Goal: Information Seeking & Learning: Learn about a topic

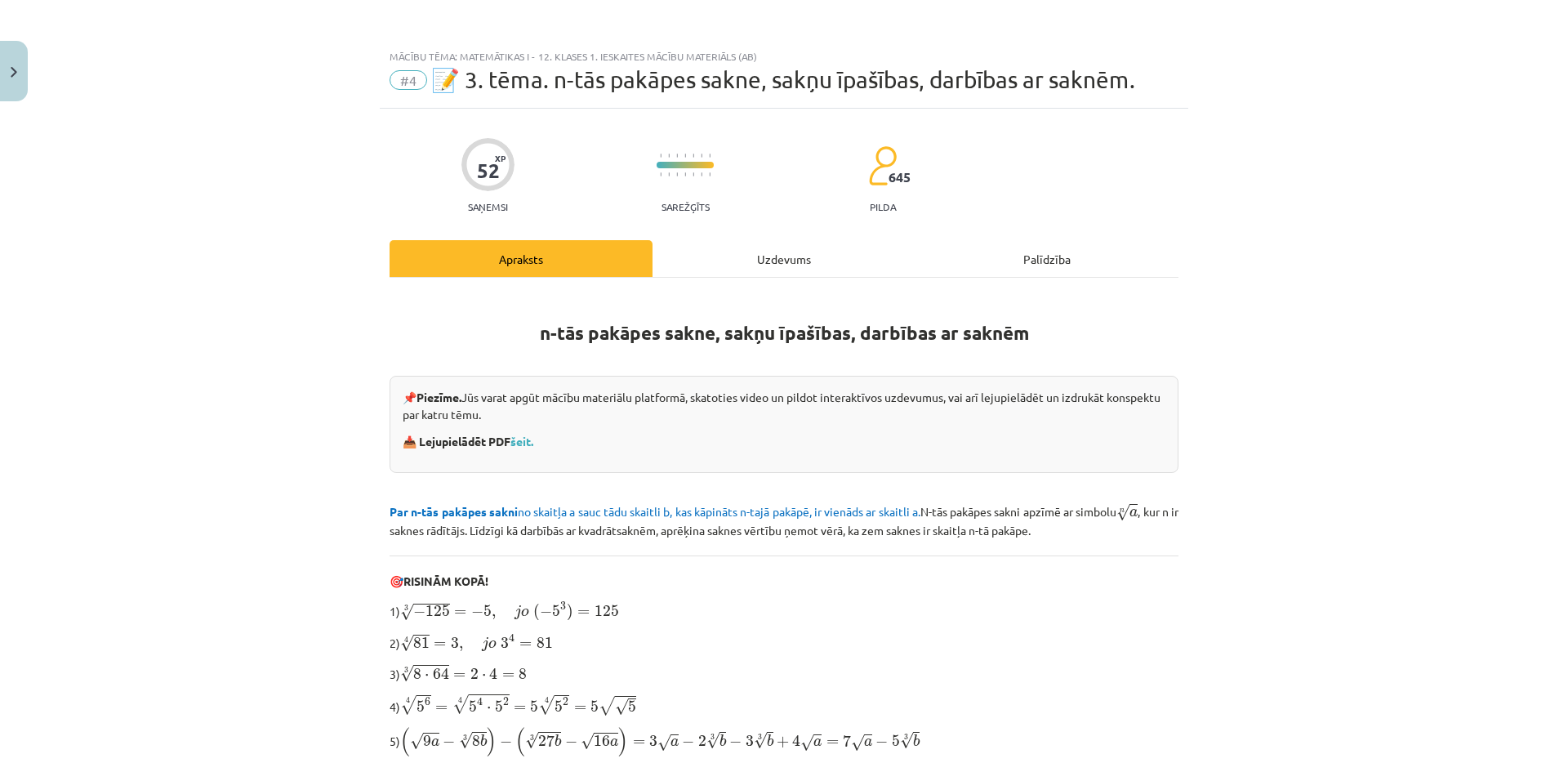
scroll to position [711, 0]
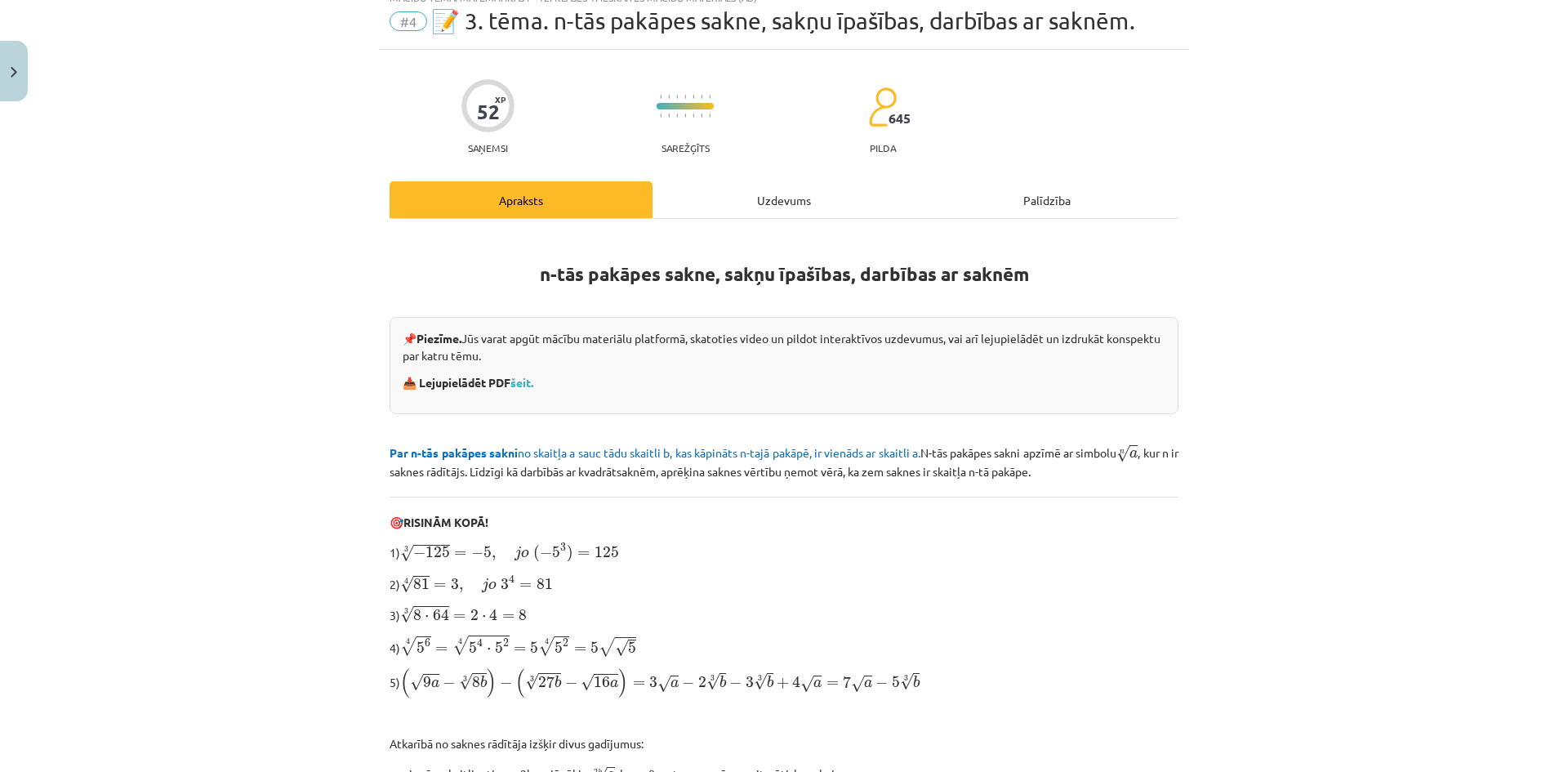
click at [756, 182] on div "Uzdevums" at bounding box center [784, 200] width 263 height 37
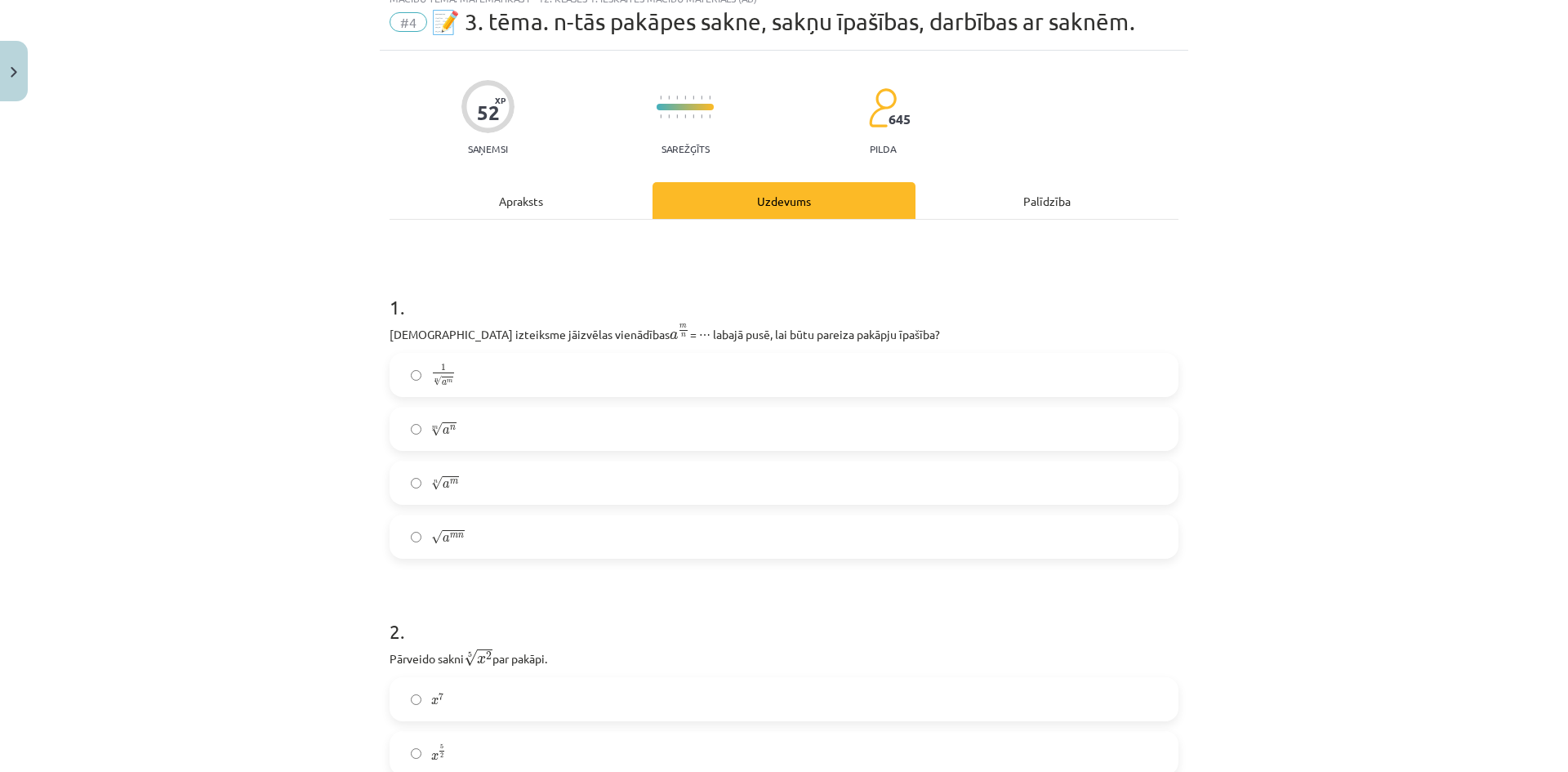
scroll to position [59, 0]
click at [477, 476] on label "n √ a m a m n" at bounding box center [784, 482] width 786 height 41
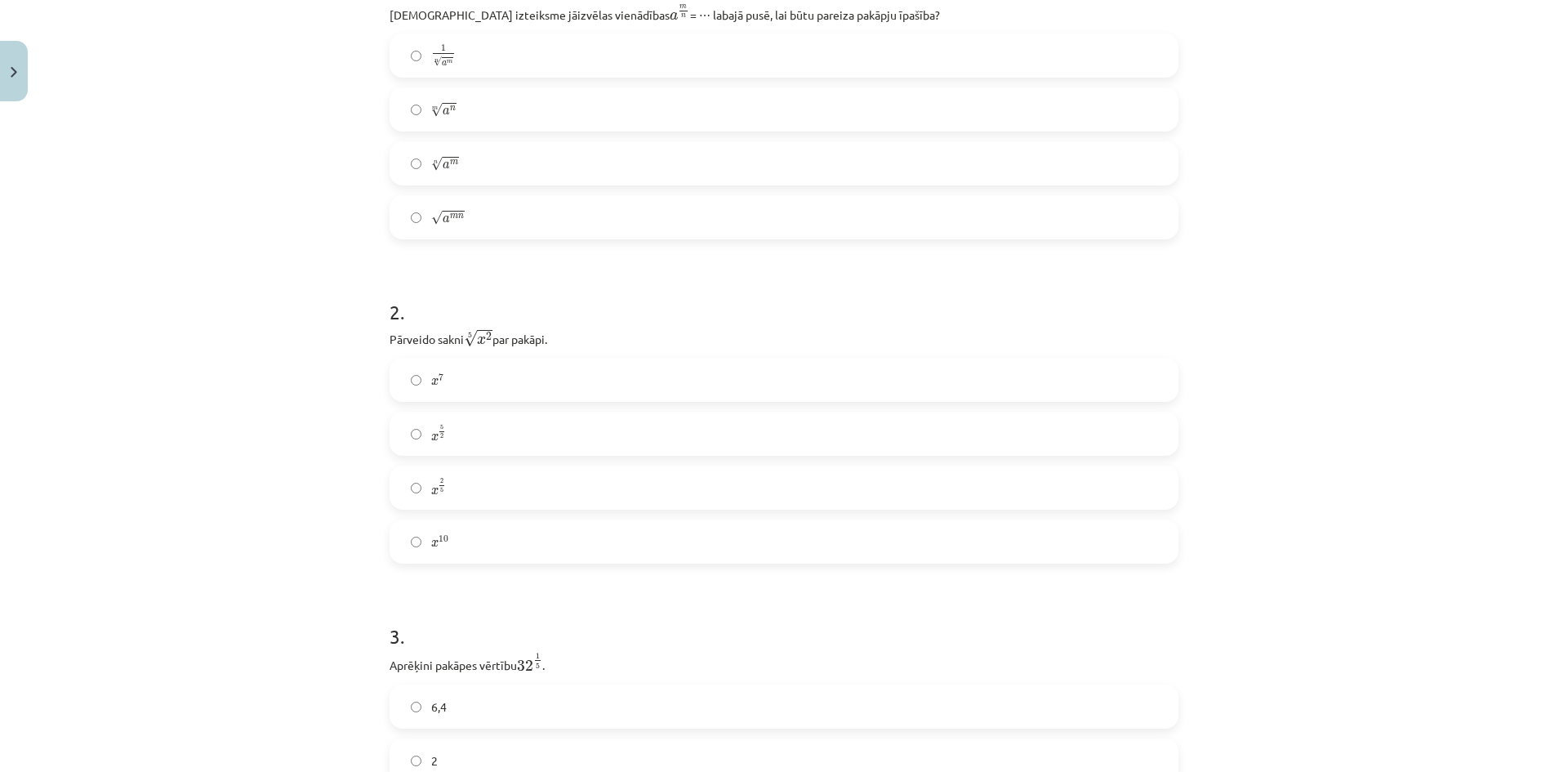
scroll to position [379, 0]
click at [477, 476] on label "x 2 5 x 2 5" at bounding box center [784, 487] width 786 height 41
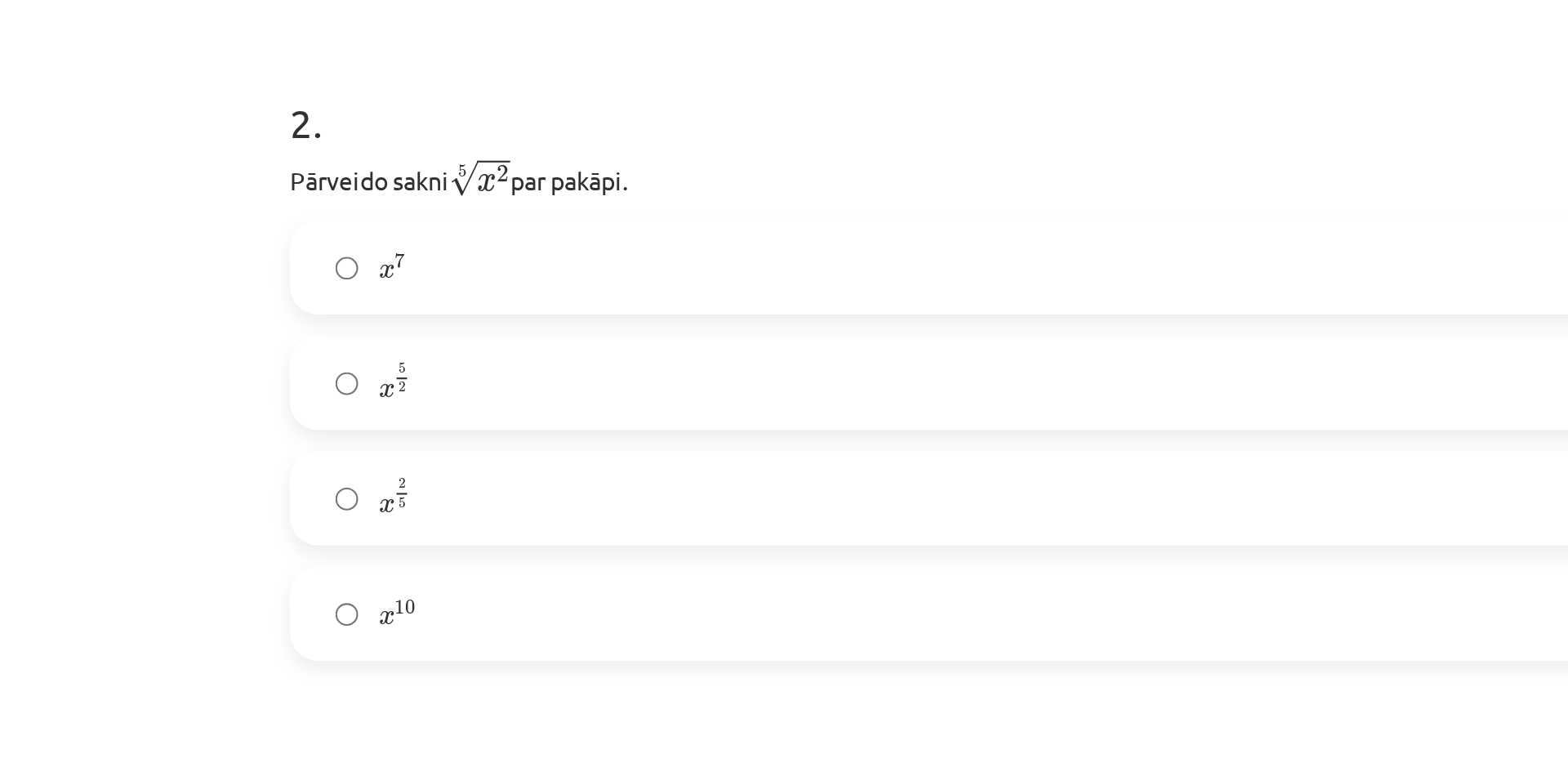
click at [479, 424] on label "x 5 2 x 5 2" at bounding box center [784, 433] width 786 height 41
click at [455, 491] on label "x 2 5 x 2 5" at bounding box center [784, 487] width 786 height 41
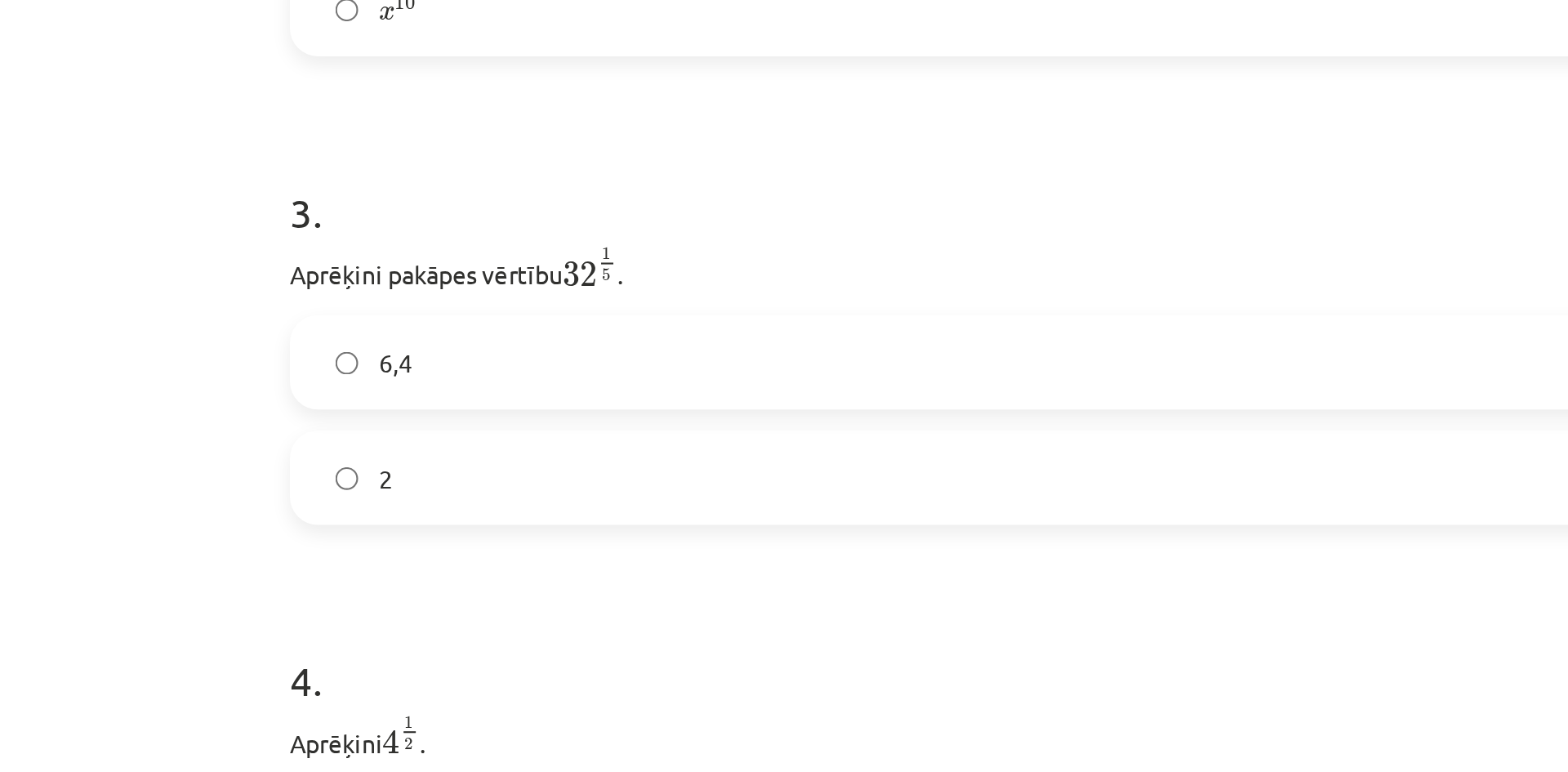
scroll to position [662, 0]
click at [455, 491] on label "2" at bounding box center [784, 475] width 786 height 41
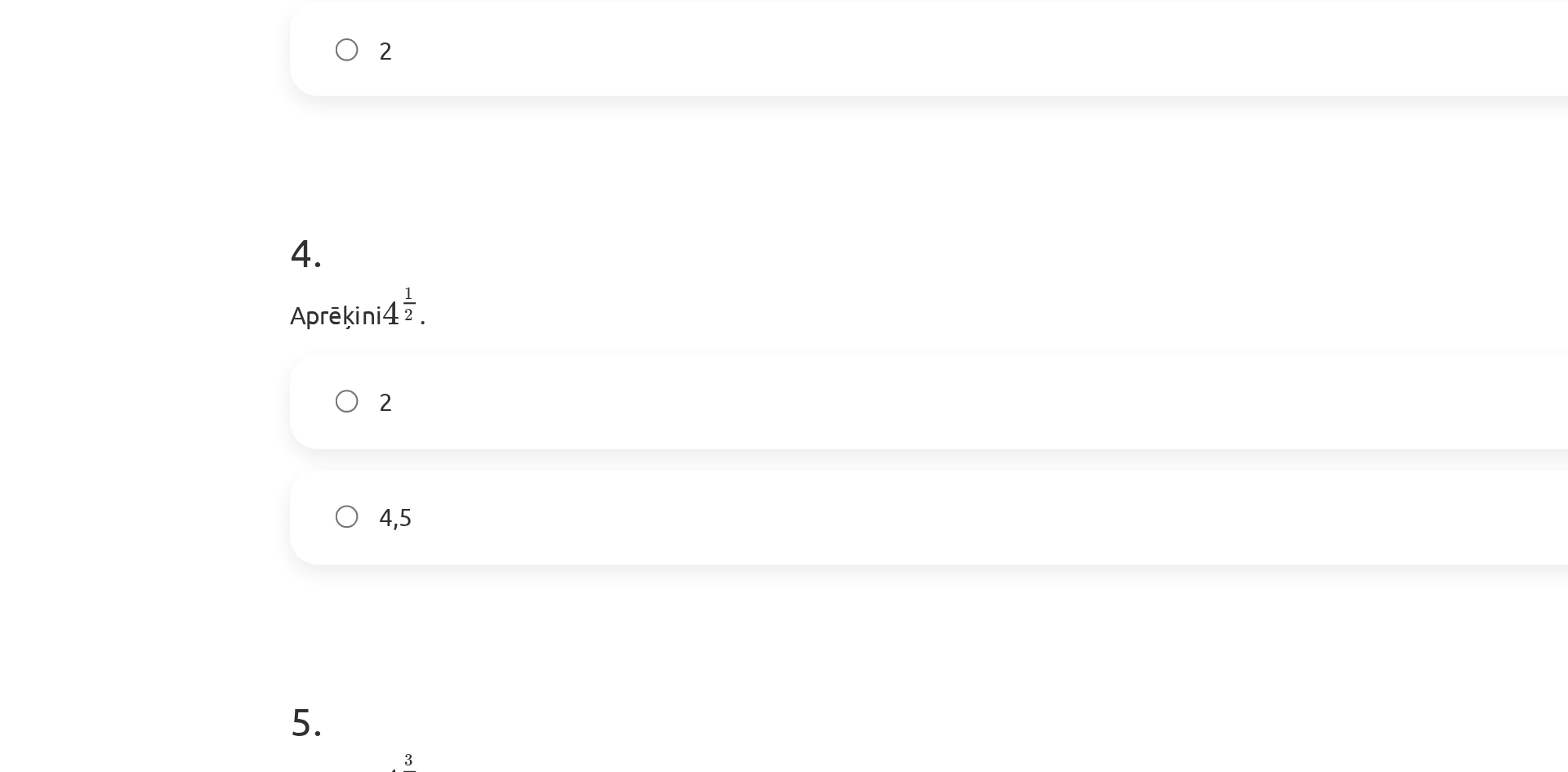
scroll to position [862, 0]
click at [432, 442] on label "2" at bounding box center [784, 441] width 786 height 41
click at [453, 478] on label "8" at bounding box center [784, 490] width 786 height 41
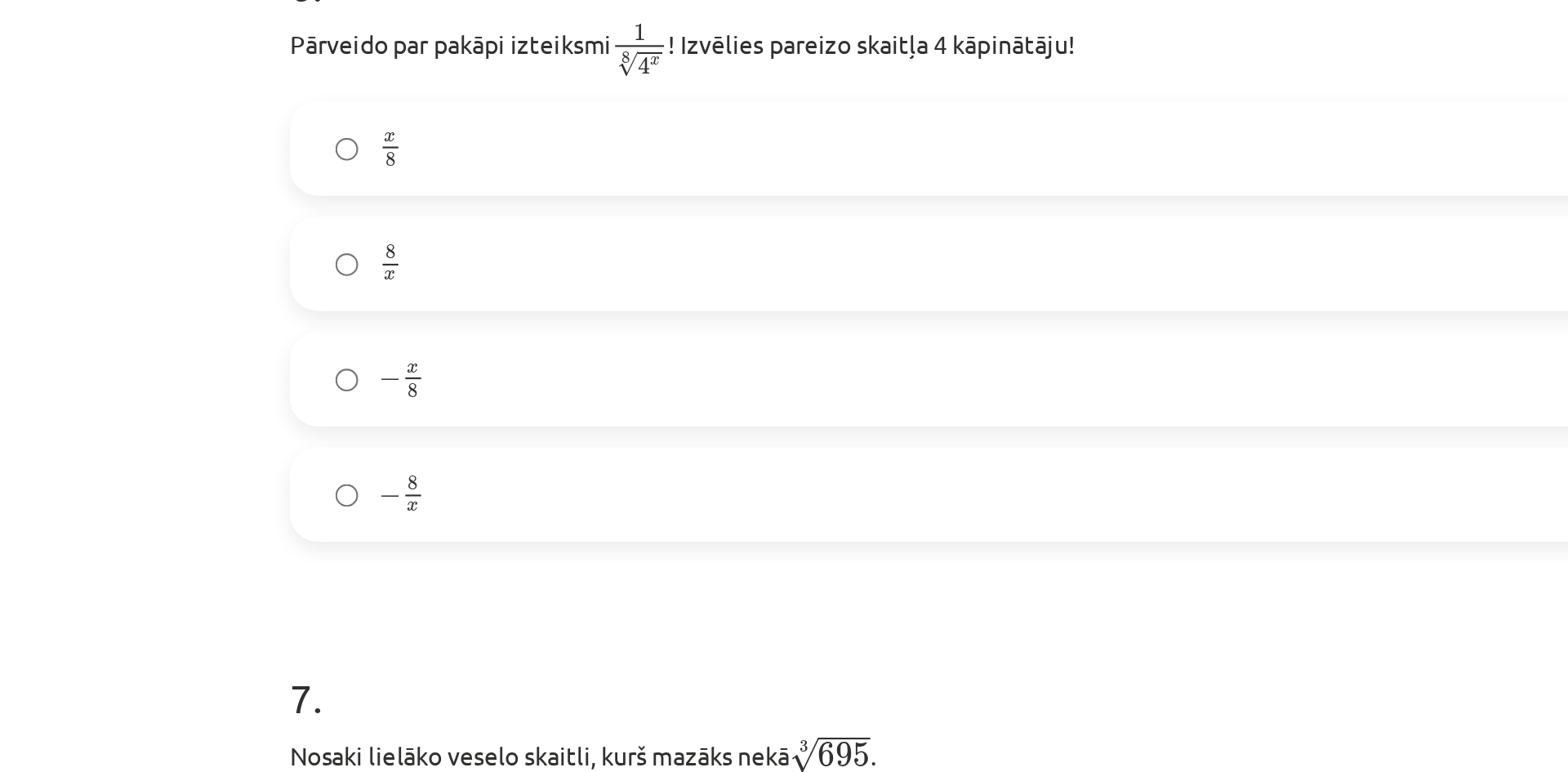
scroll to position [1475, 0]
click at [463, 442] on label "− x 8 − x 8" at bounding box center [784, 432] width 786 height 41
click at [486, 332] on label "x 8 x 8" at bounding box center [784, 325] width 786 height 41
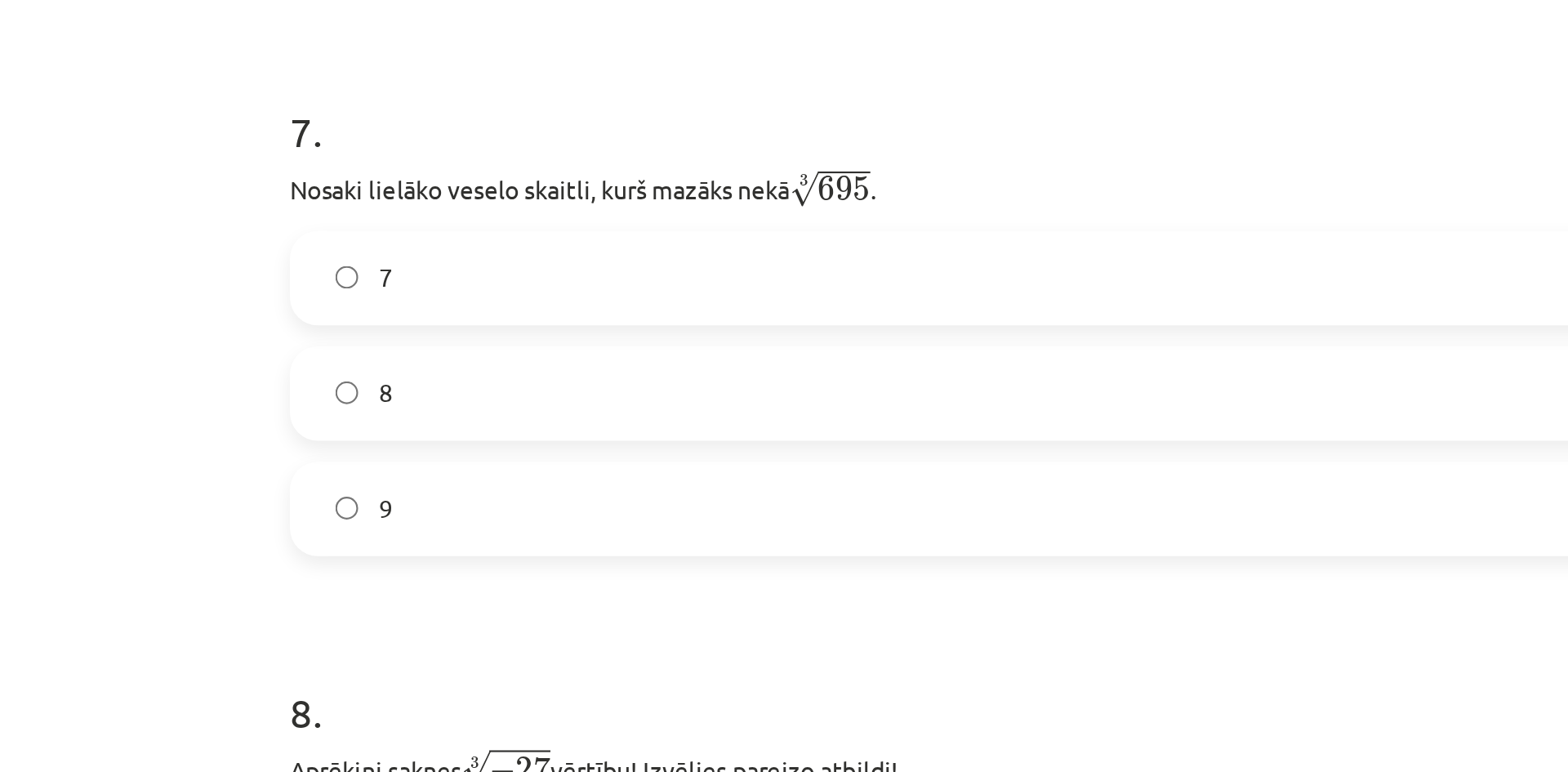
scroll to position [1742, 0]
click at [633, 339] on span "√" at bounding box center [629, 342] width 13 height 17
click at [679, 345] on p "Nosaki lielāko veselo skaitli, kurš mazāks nekā 3 √ 695 695 3 ." at bounding box center [784, 341] width 789 height 21
click at [585, 429] on label "8" at bounding box center [784, 437] width 786 height 41
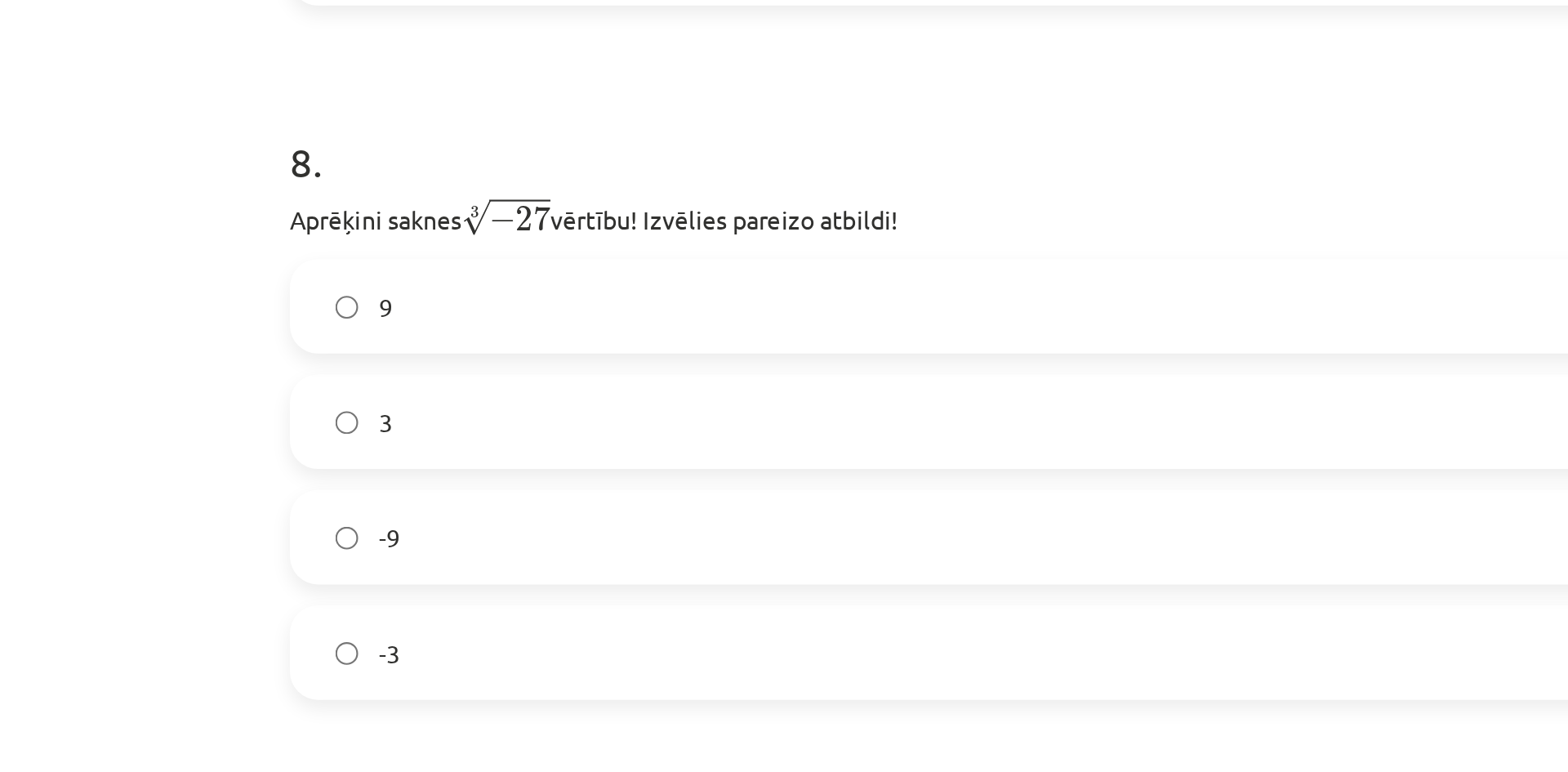
scroll to position [1997, 0]
click at [514, 551] on label "-3" at bounding box center [784, 559] width 786 height 41
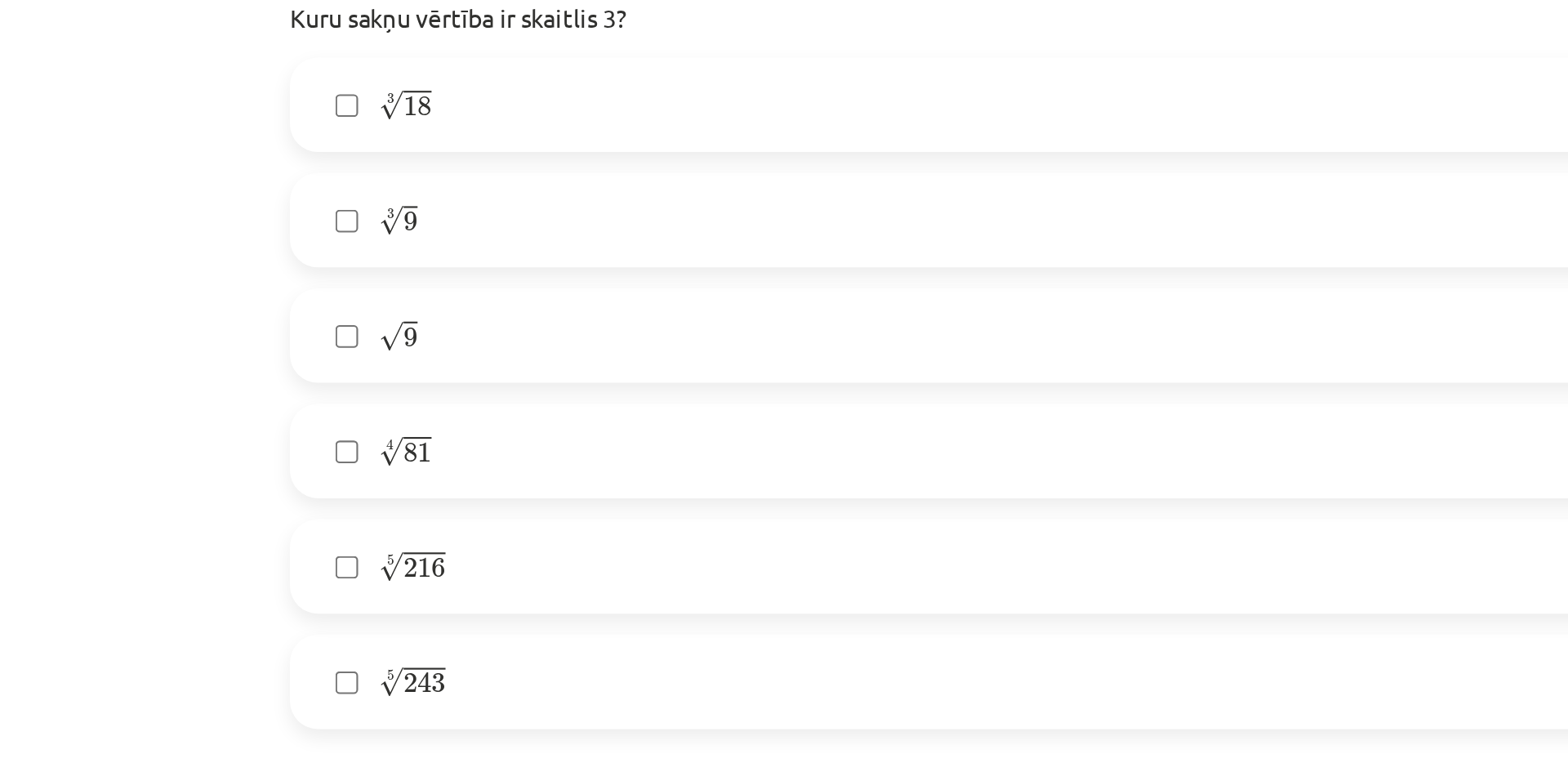
scroll to position [2413, 0]
click at [428, 428] on label "√ 9 9" at bounding box center [784, 411] width 786 height 41
click at [432, 456] on label "4 √ 81 81 4" at bounding box center [784, 465] width 786 height 41
click at [429, 563] on label "5 √ 243 243 5" at bounding box center [784, 572] width 786 height 41
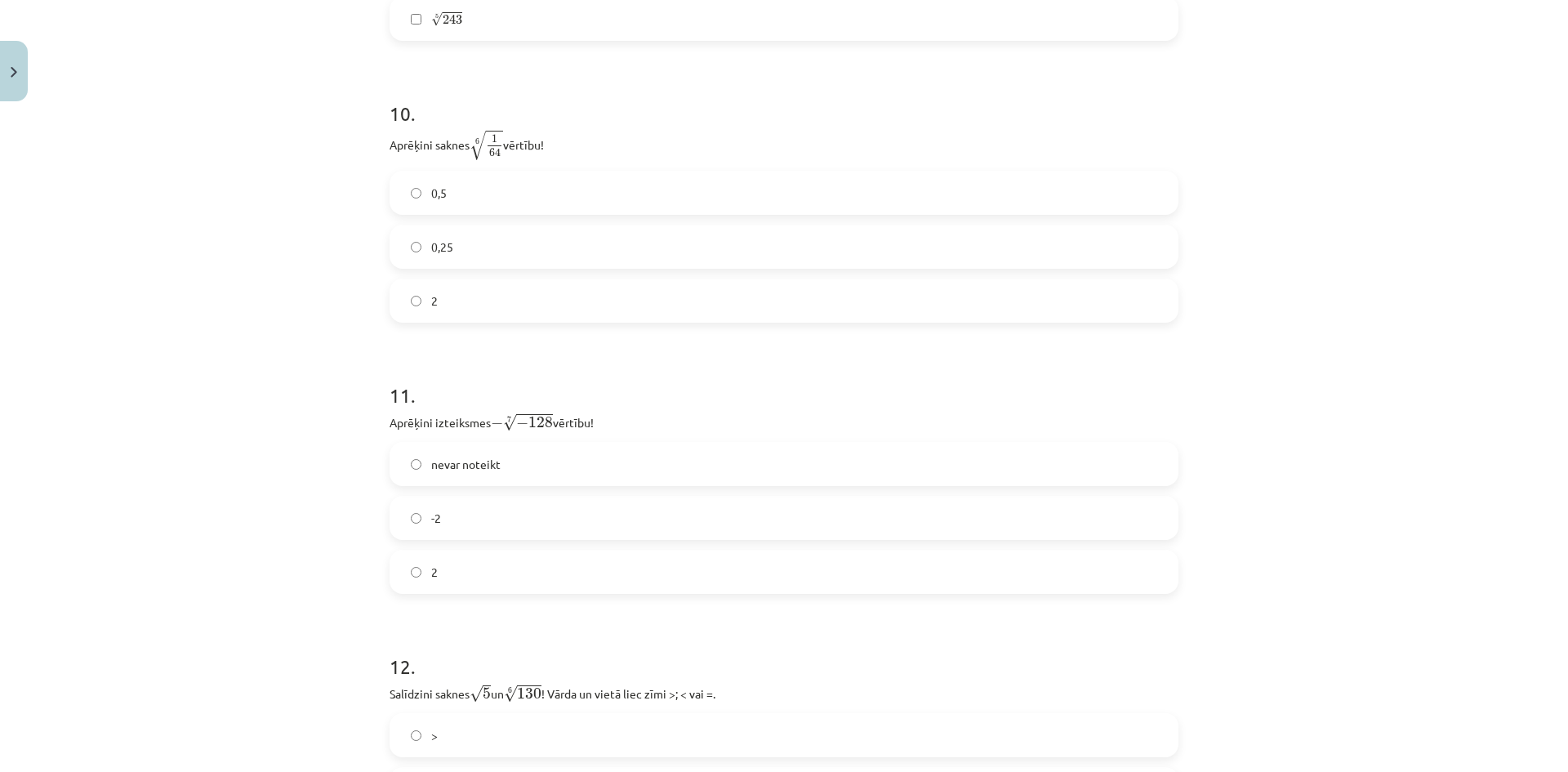
scroll to position [2968, 0]
click at [531, 182] on label "0,5" at bounding box center [784, 192] width 786 height 41
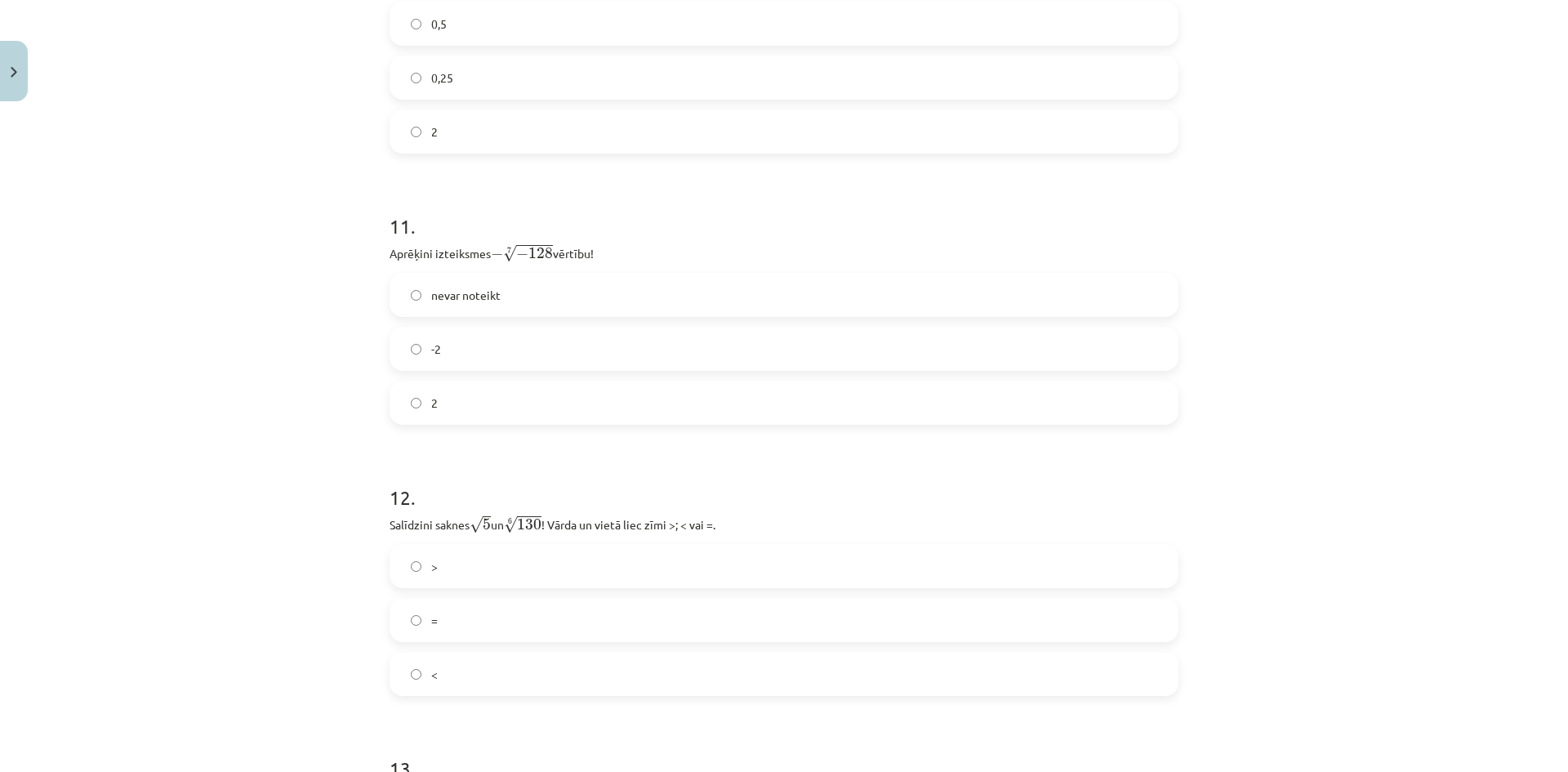
scroll to position [3478, 0]
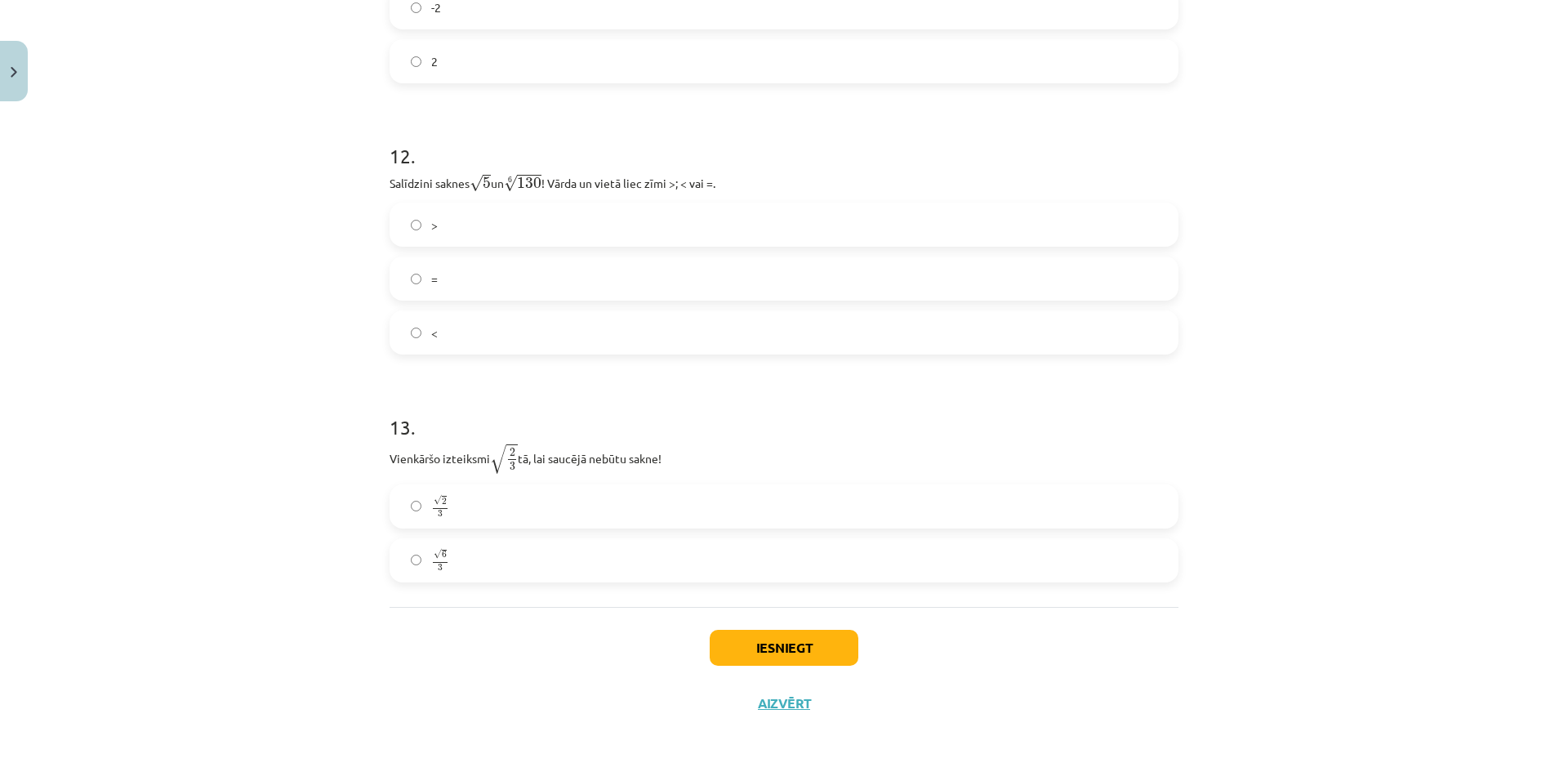
click at [475, 558] on label "√ 6 3 6 3" at bounding box center [784, 560] width 786 height 41
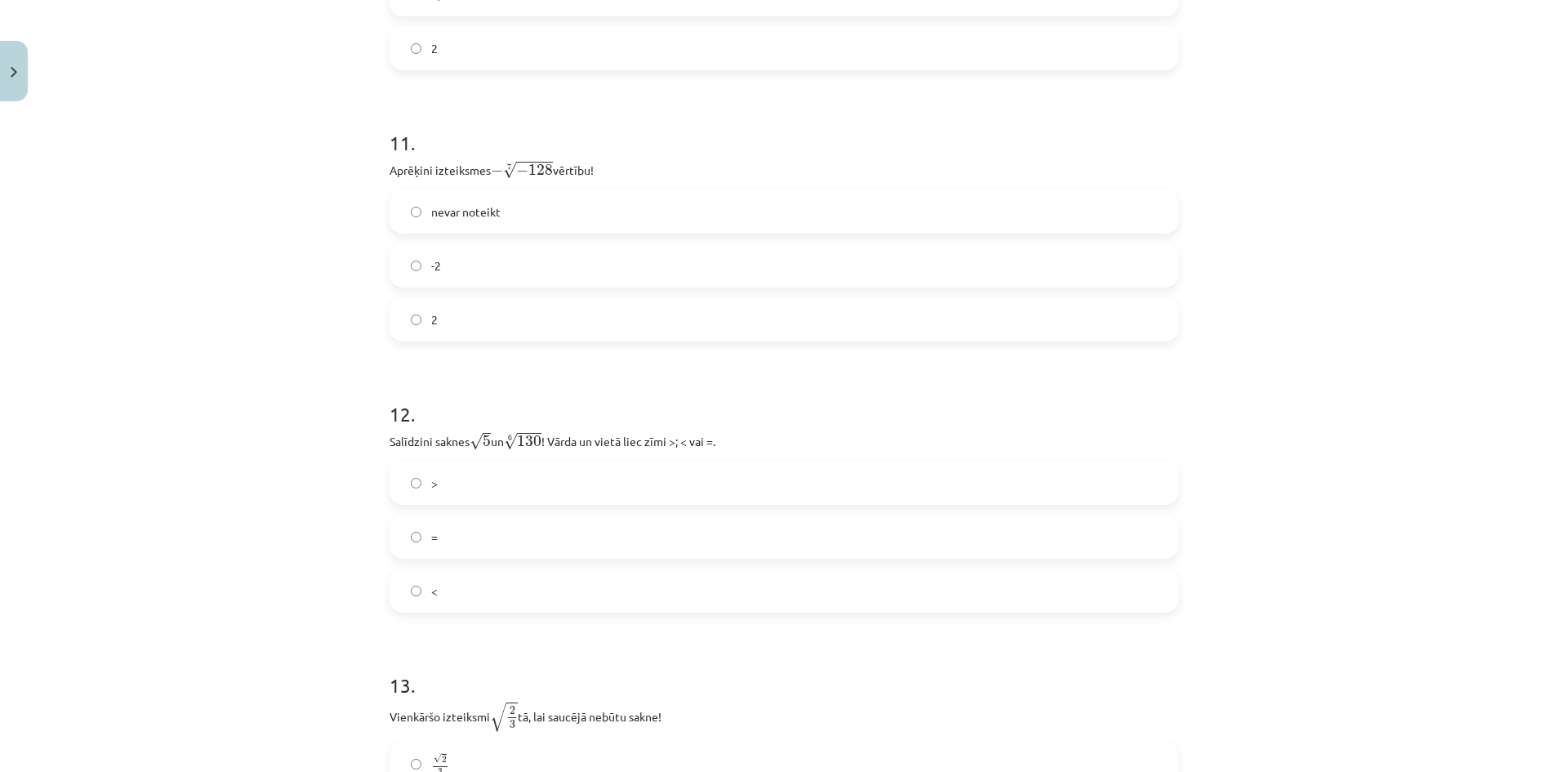
scroll to position [3220, 0]
click at [506, 599] on label "<" at bounding box center [784, 590] width 786 height 41
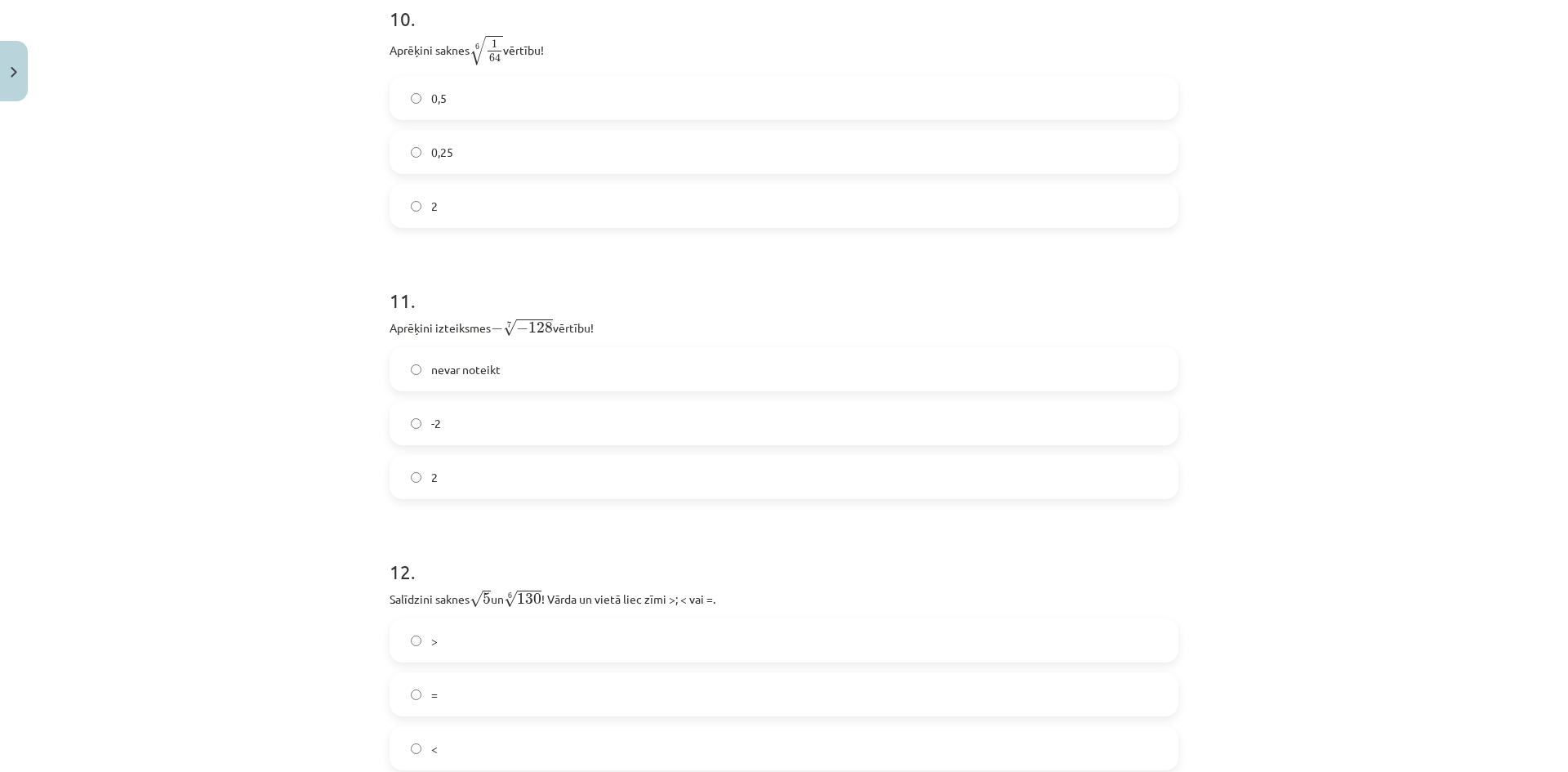
scroll to position [3051, 0]
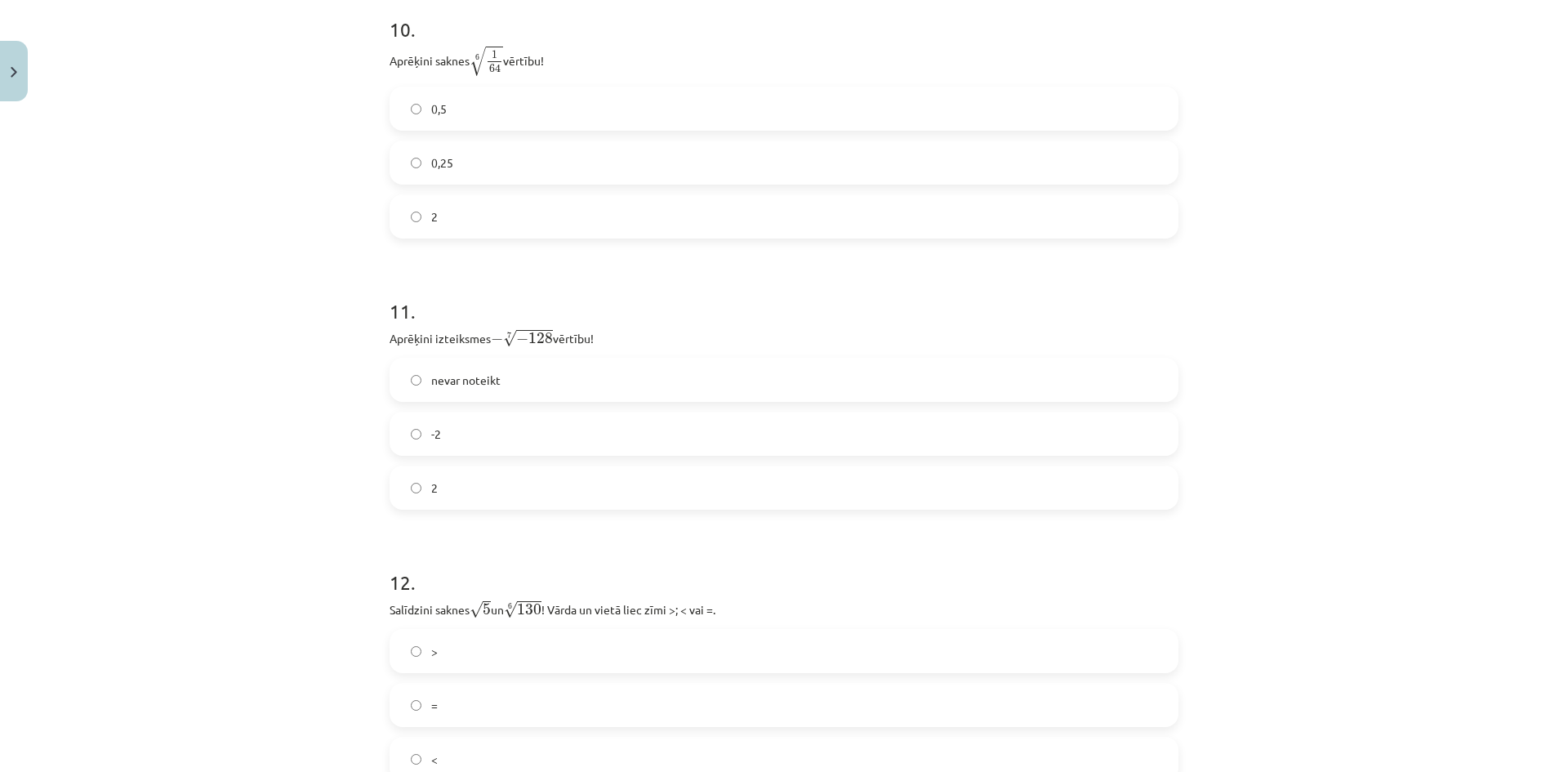
click at [470, 495] on label "2" at bounding box center [784, 487] width 786 height 41
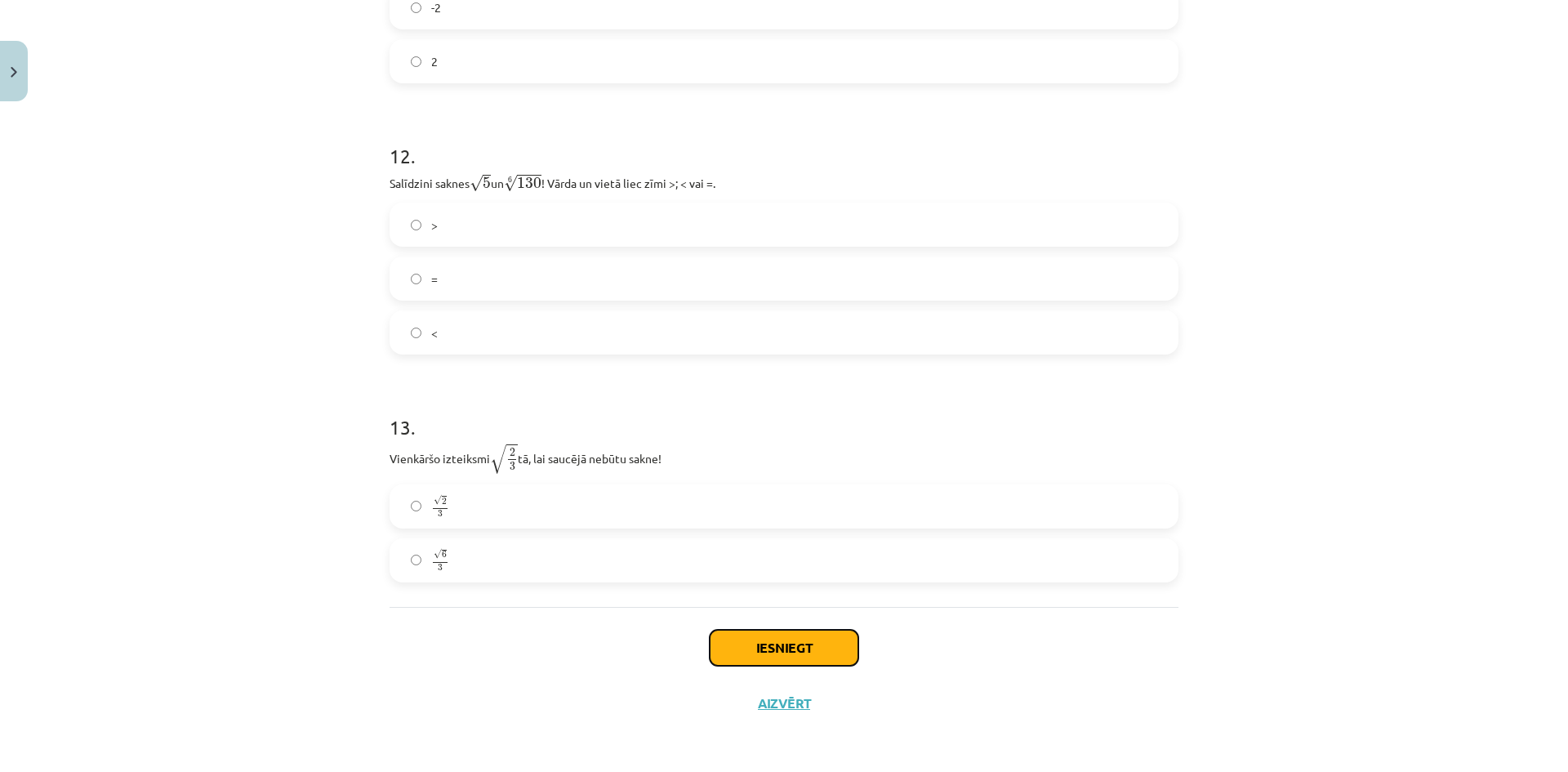
click at [752, 663] on button "Iesniegt" at bounding box center [784, 648] width 149 height 36
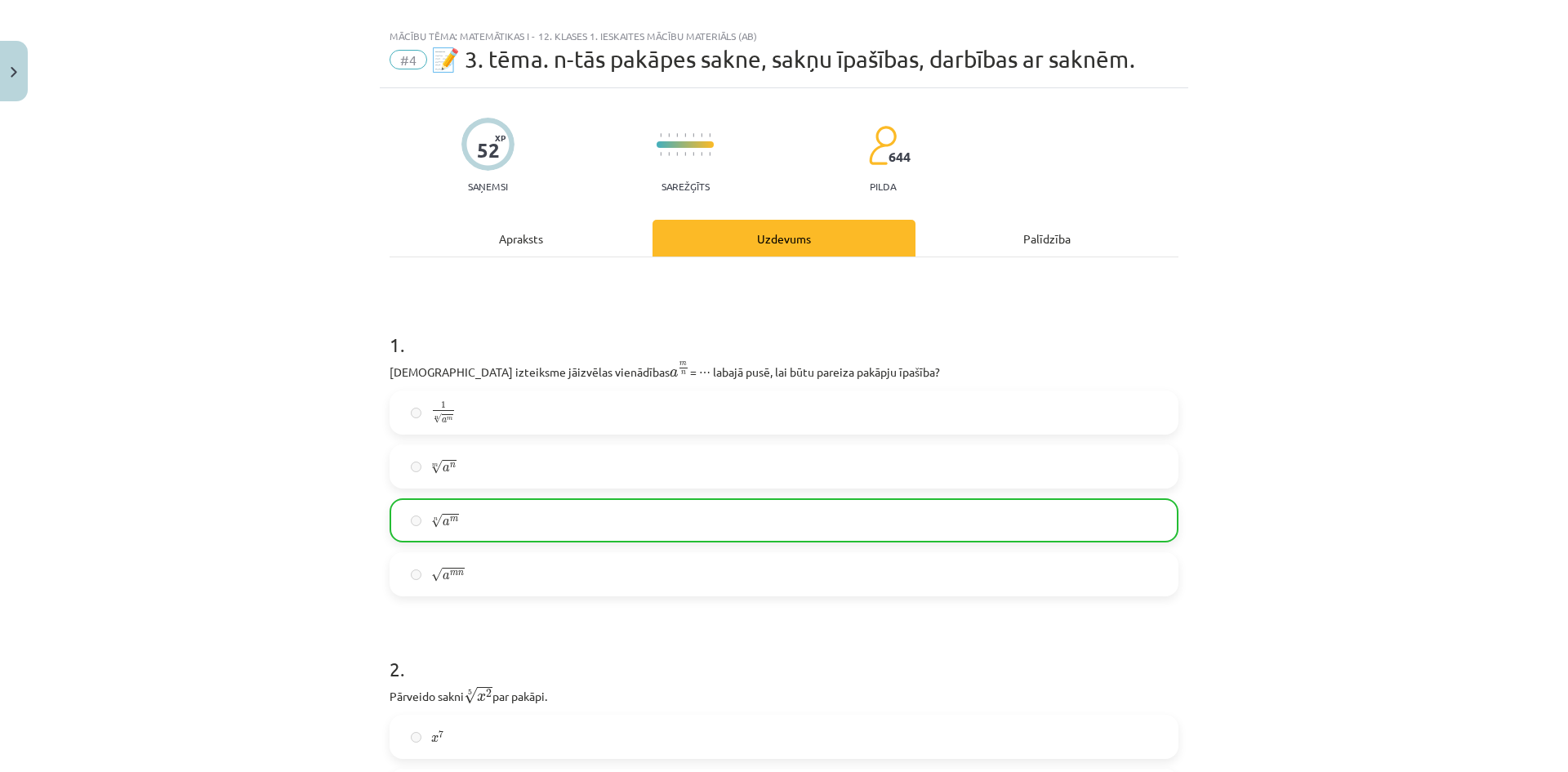
scroll to position [0, 0]
